Goal: Information Seeking & Learning: Check status

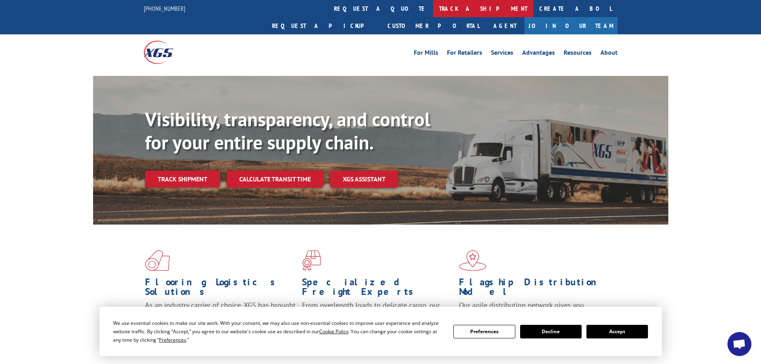
click at [433, 9] on link "track a shipment" at bounding box center [483, 8] width 100 height 17
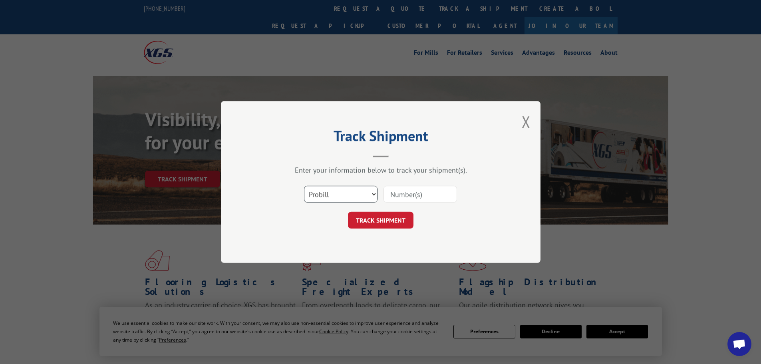
click at [330, 199] on select "Select category... Probill BOL PO" at bounding box center [341, 194] width 74 height 17
select select "bol"
click at [304, 186] on select "Select category... Probill BOL PO" at bounding box center [341, 194] width 74 height 17
click at [404, 196] on input at bounding box center [421, 194] width 74 height 17
paste input "7022339"
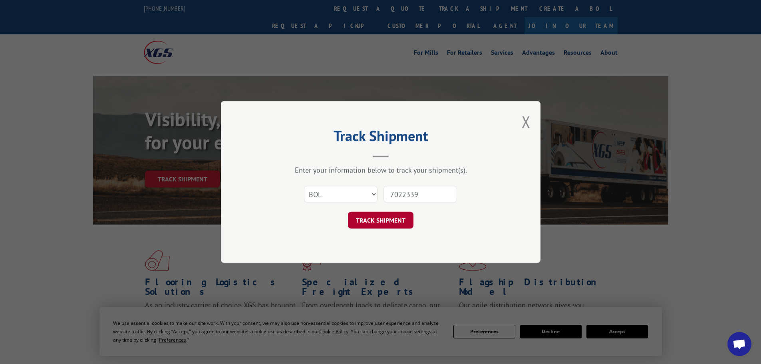
type input "7022339"
click at [379, 221] on button "TRACK SHIPMENT" at bounding box center [381, 220] width 66 height 17
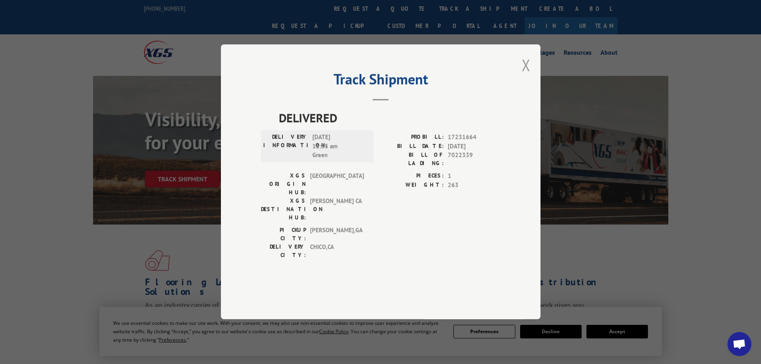
click at [525, 76] on button "Close modal" at bounding box center [526, 64] width 9 height 21
